Goal: Find specific page/section

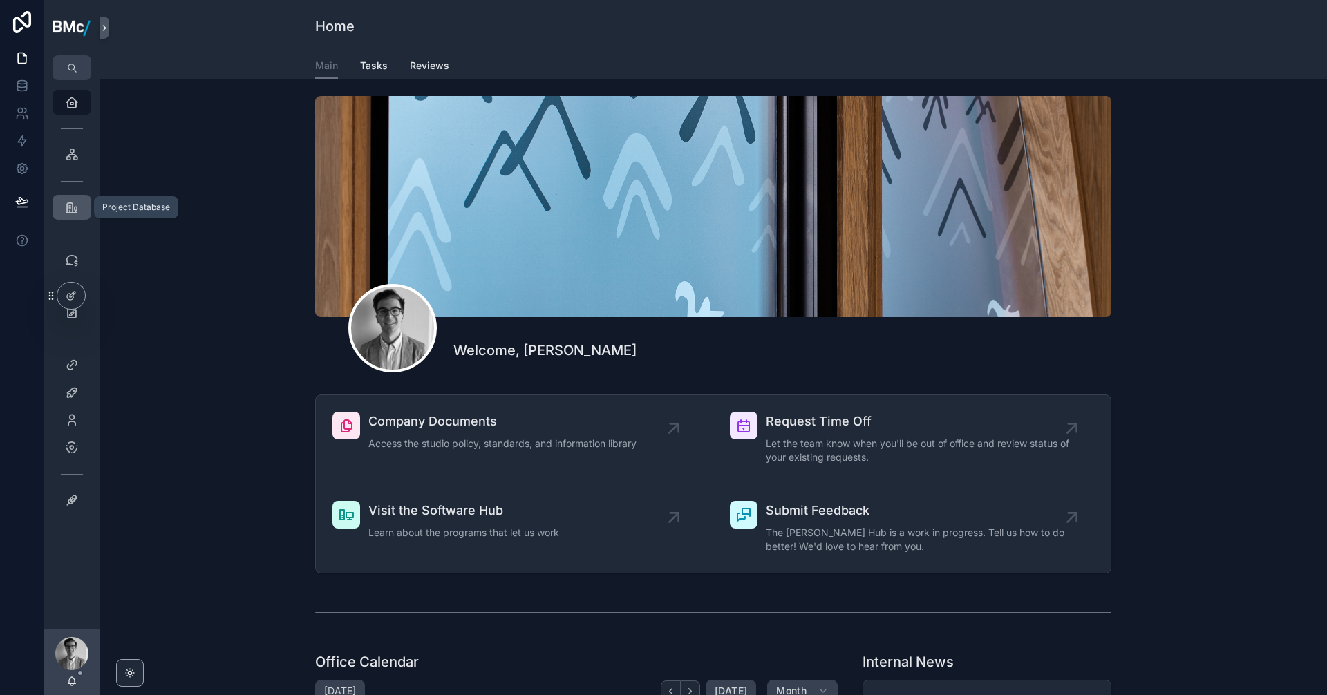
click at [73, 213] on icon "scrollable content" at bounding box center [72, 207] width 14 height 14
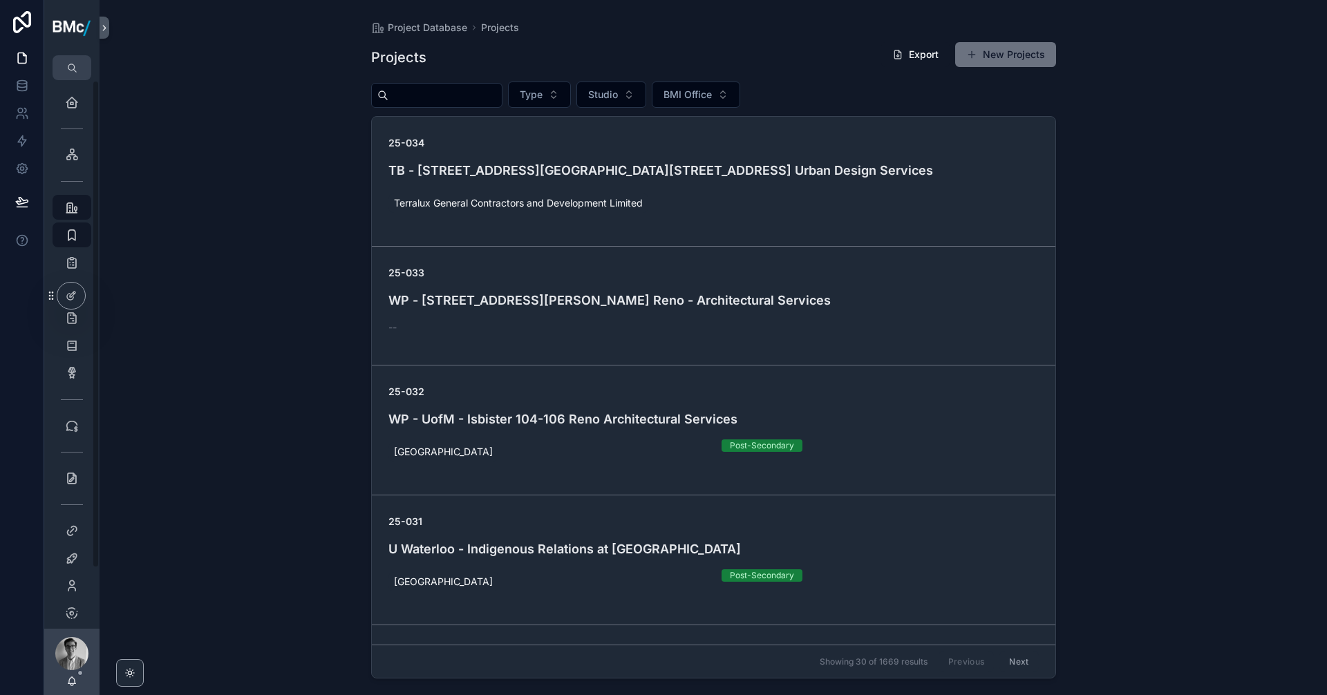
click at [466, 92] on input "scrollable content" at bounding box center [444, 95] width 113 height 19
type input "*********"
